Goal: Entertainment & Leisure: Consume media (video, audio)

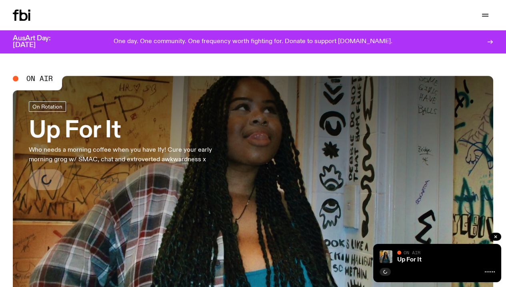
click at [0, 0] on link "Schedule" at bounding box center [0, 0] width 0 height 0
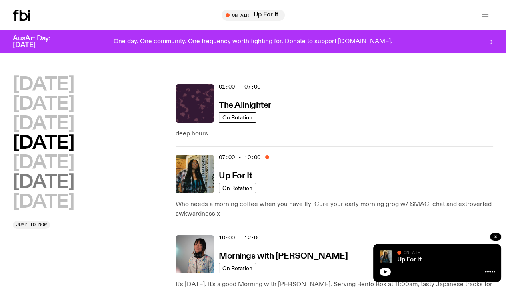
click at [74, 192] on h2 "[DATE]" at bounding box center [43, 183] width 61 height 18
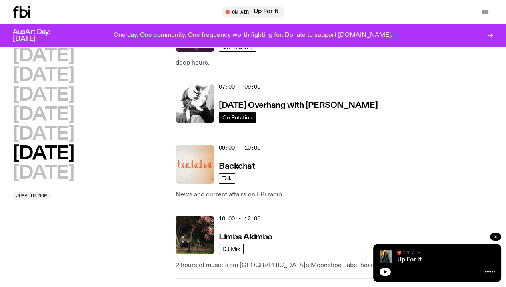
scroll to position [140, 0]
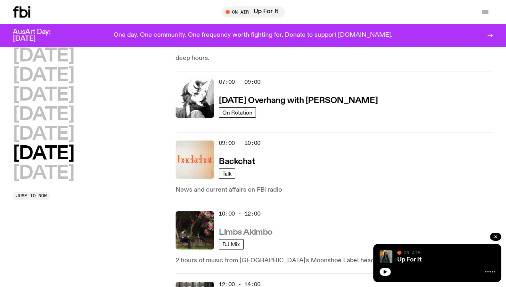
click at [239, 229] on h3 "Limbs Akimbo" at bounding box center [246, 233] width 54 height 8
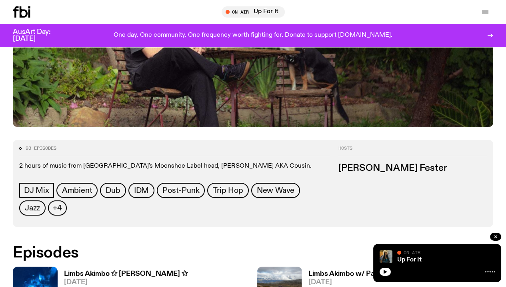
scroll to position [265, 0]
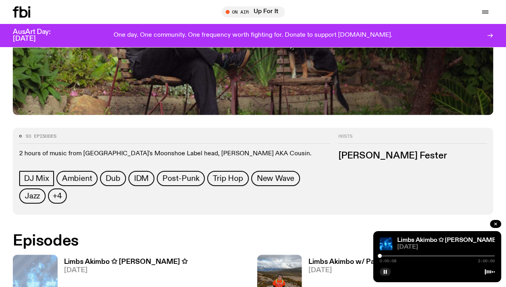
click at [288, 9] on div "On Air Up For It Tune in live Support Us" at bounding box center [390, 11] width 205 height 11
click at [383, 256] on div at bounding box center [436, 256] width 115 height 2
